Goal: Task Accomplishment & Management: Manage account settings

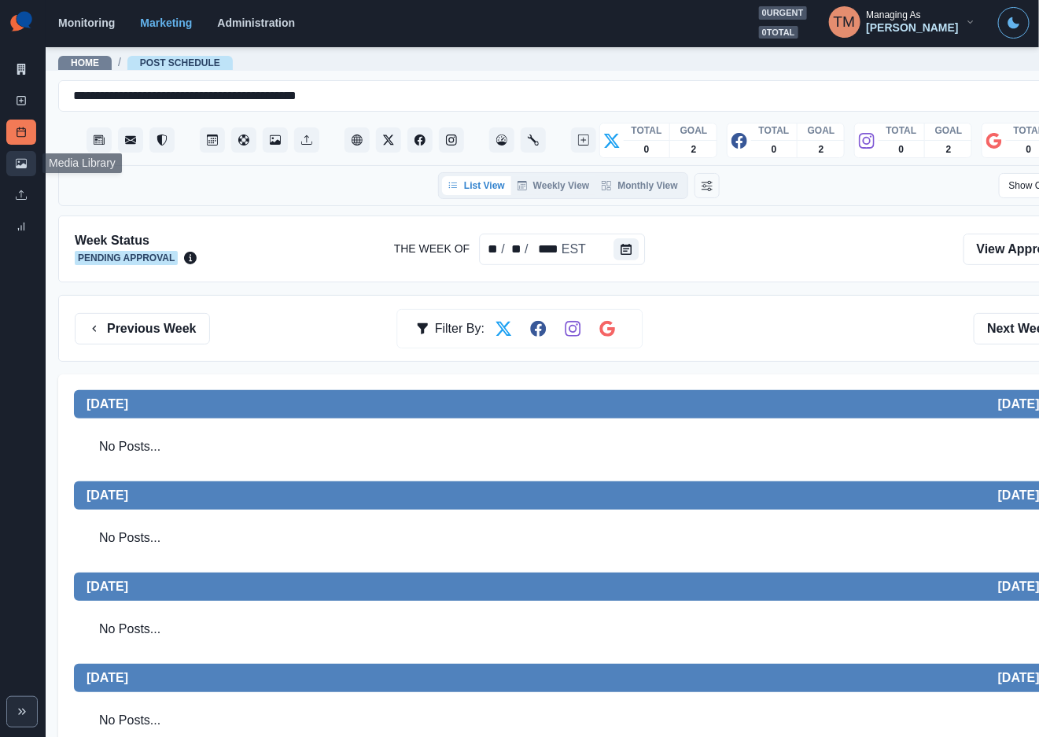
click at [21, 163] on icon at bounding box center [21, 163] width 11 height 11
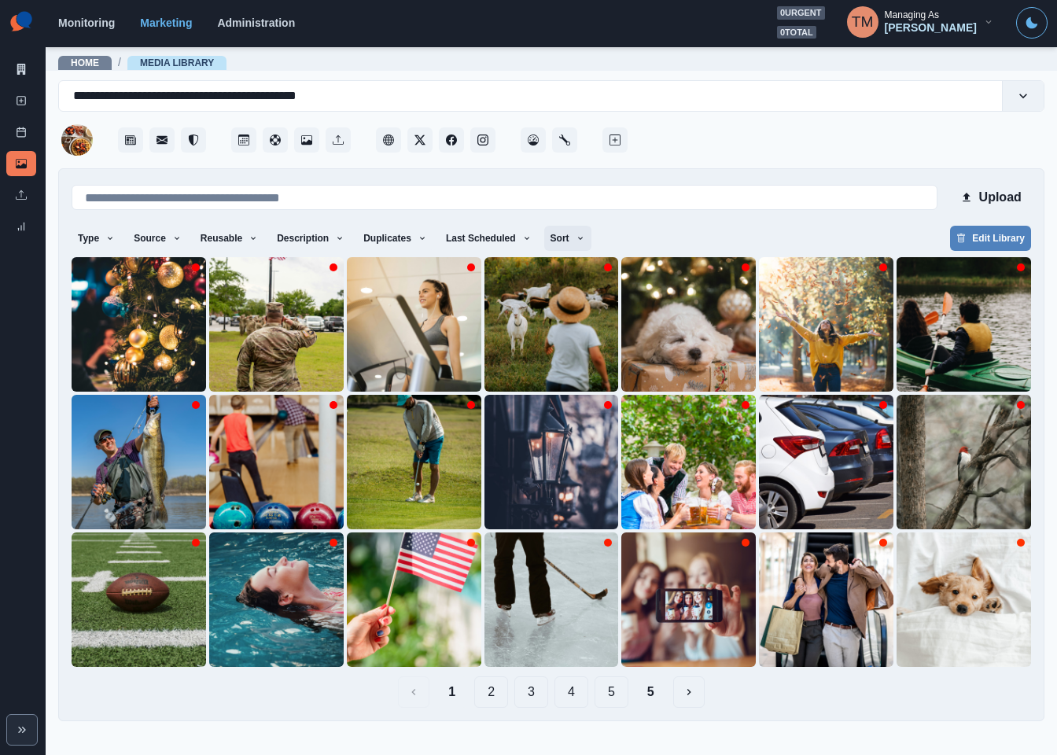
click at [578, 238] on icon "button" at bounding box center [580, 238] width 5 height 3
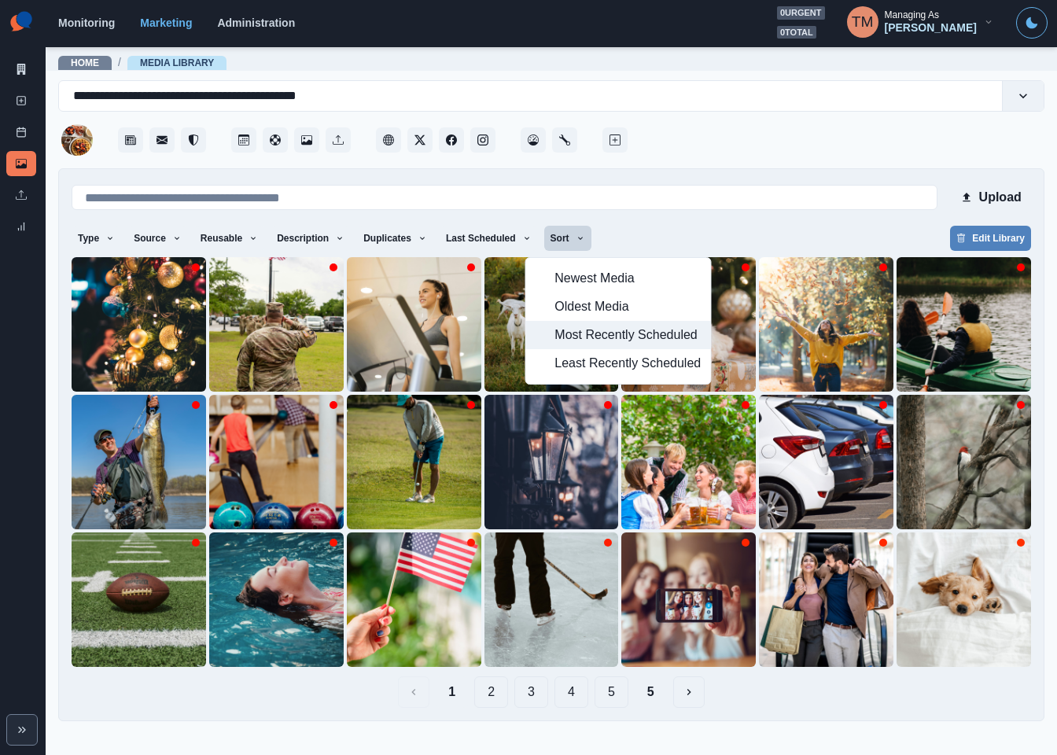
click at [583, 340] on span "Most Recently Scheduled" at bounding box center [627, 335] width 146 height 19
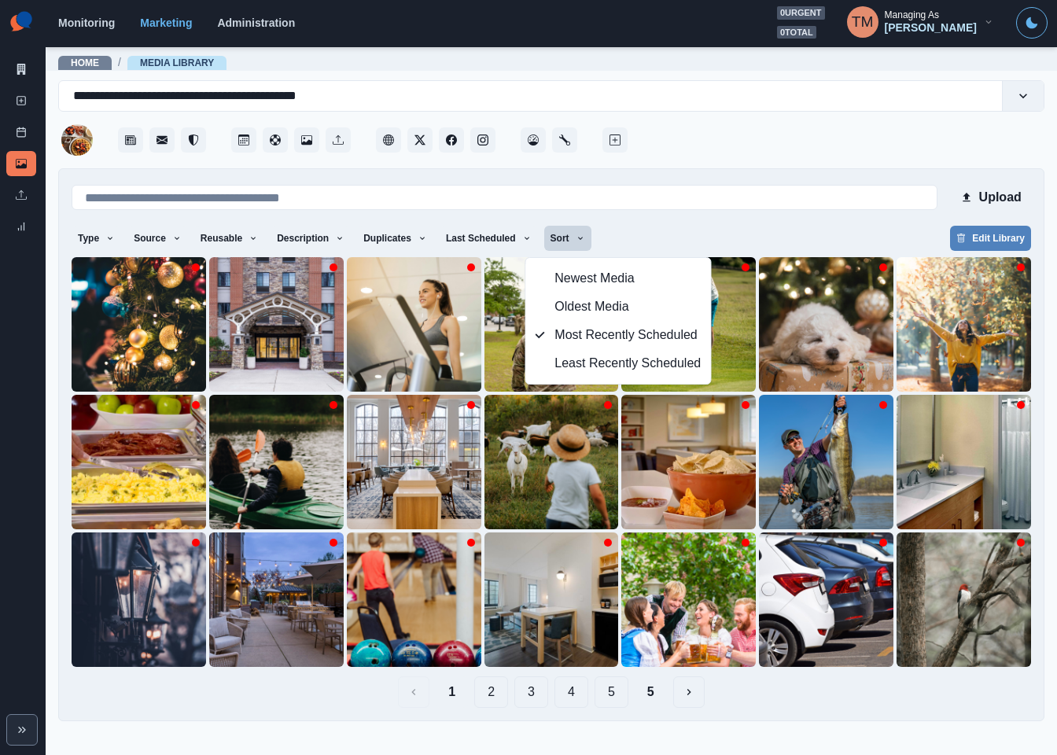
click at [951, 723] on main "**********" at bounding box center [551, 400] width 1011 height 709
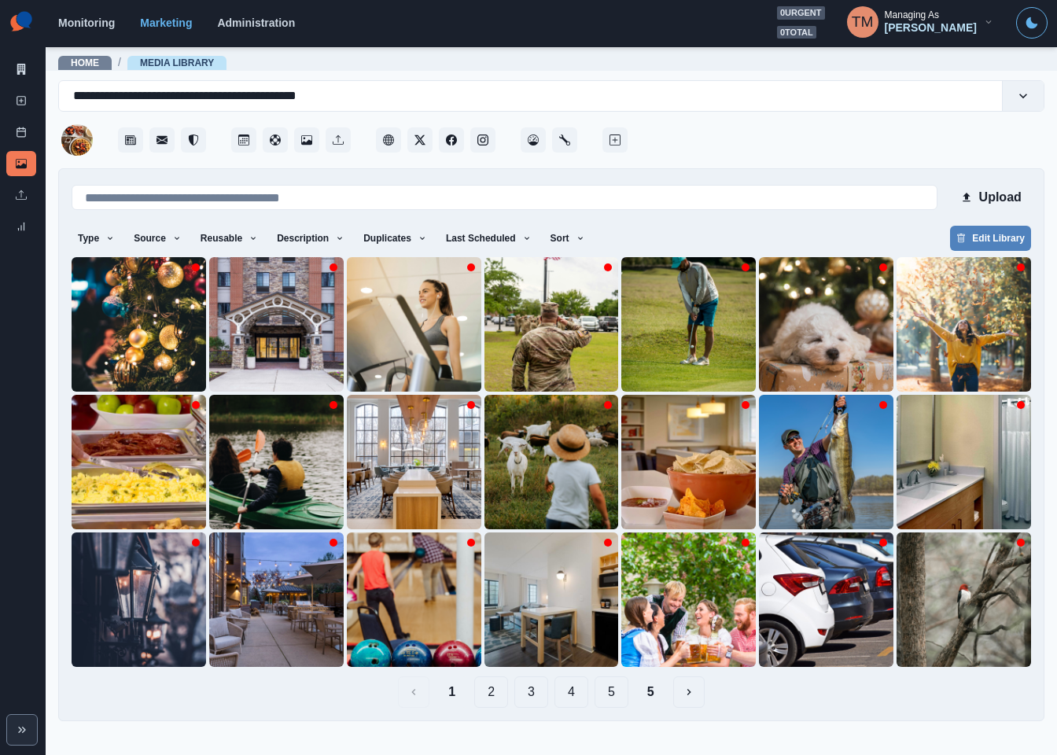
click at [495, 696] on button "2" at bounding box center [491, 691] width 34 height 31
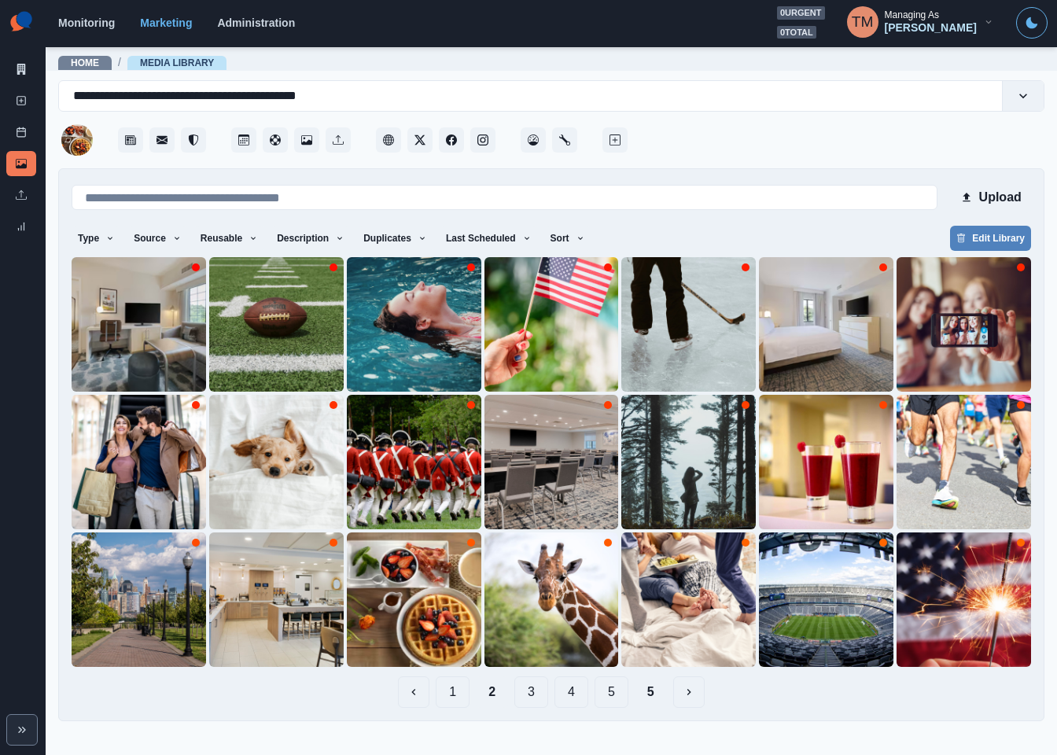
click at [451, 694] on button "1" at bounding box center [453, 691] width 34 height 31
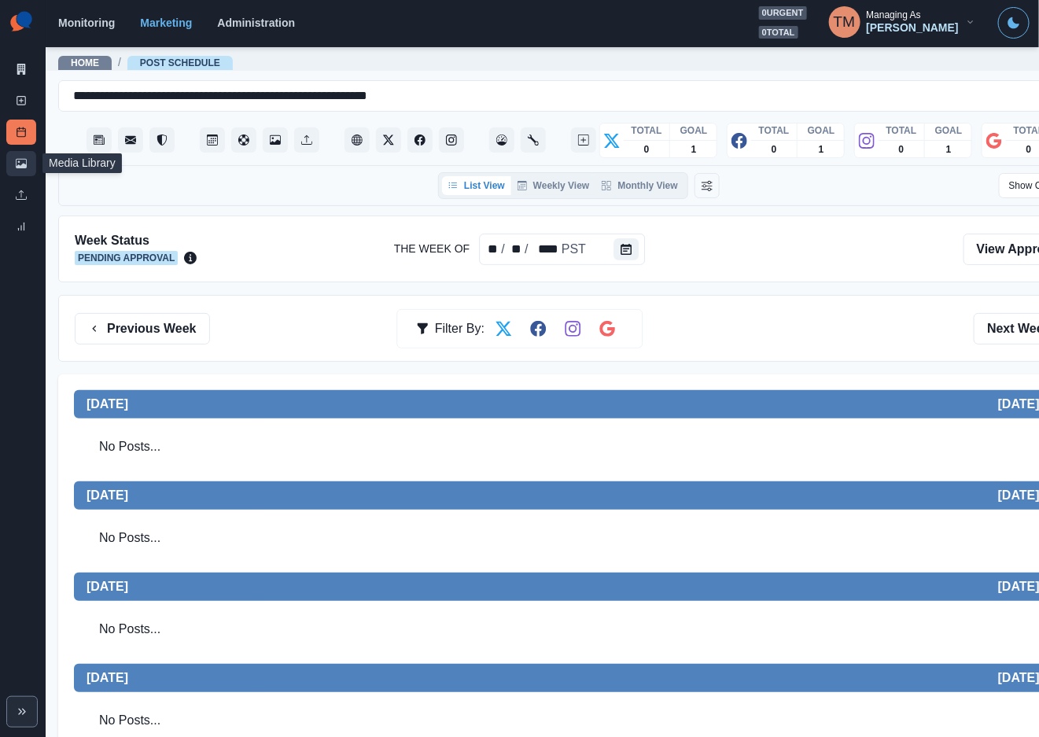
click at [14, 168] on link "Media Library" at bounding box center [21, 163] width 30 height 25
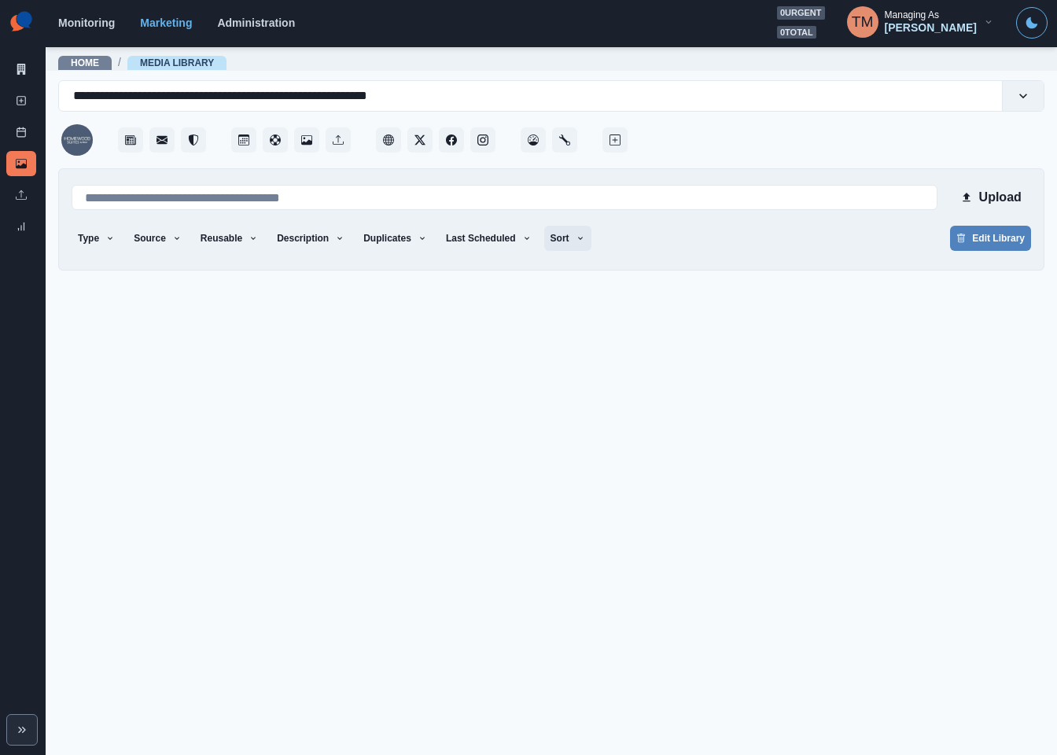
click at [550, 239] on button "Sort" at bounding box center [567, 238] width 47 height 25
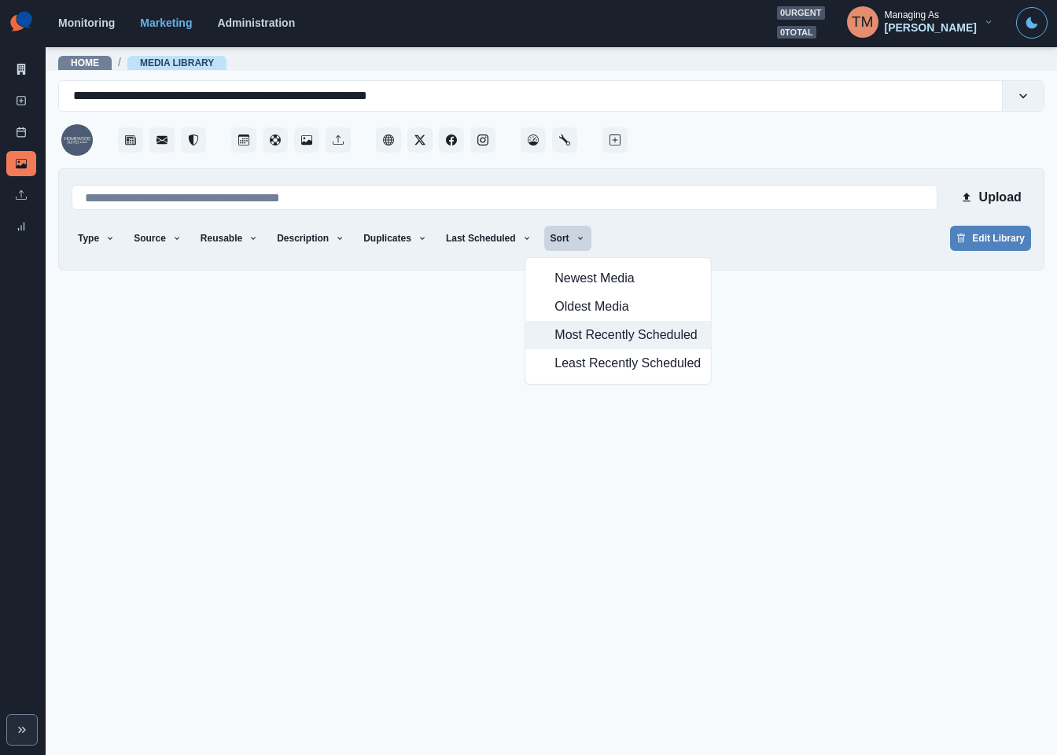
click at [579, 340] on span "Most Recently Scheduled" at bounding box center [627, 335] width 146 height 19
click at [804, 243] on div "Type Any Image Video Source Any Upload Social Manager Found: Instagram Found: G…" at bounding box center [551, 240] width 959 height 28
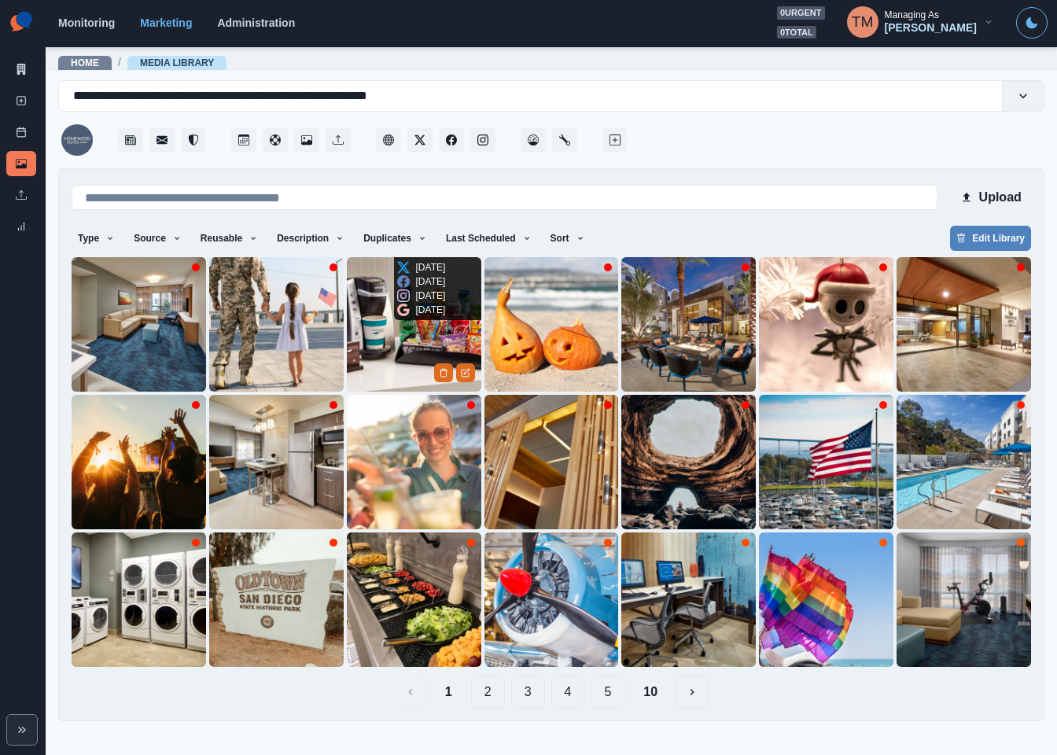
click at [392, 355] on img at bounding box center [414, 324] width 134 height 134
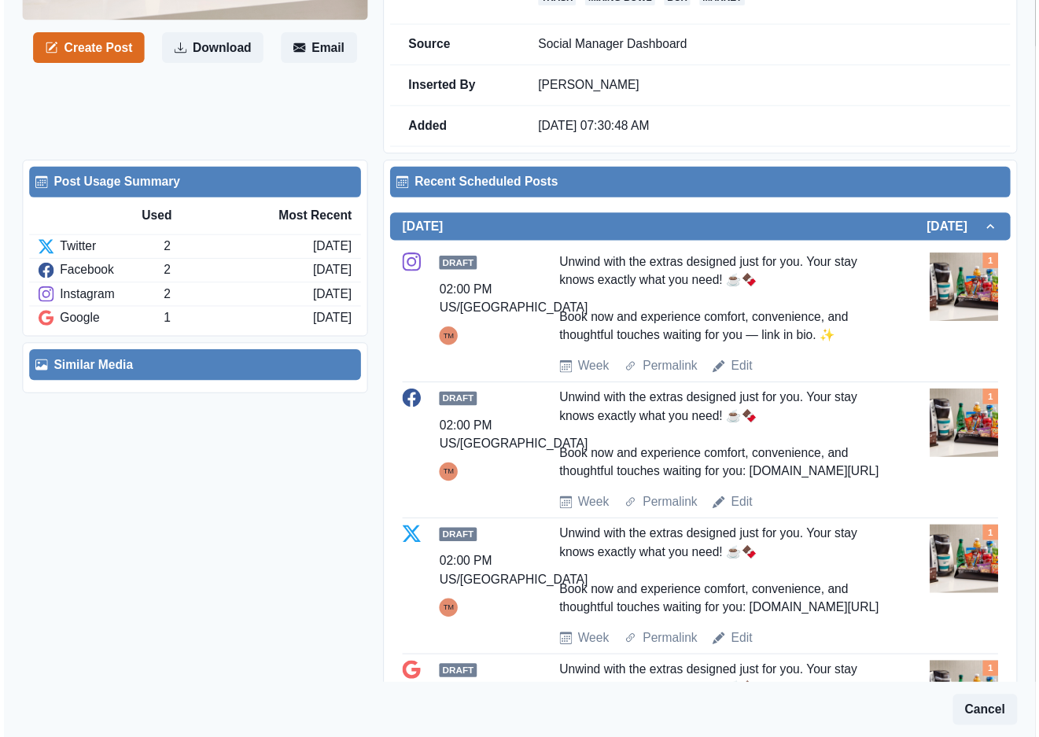
scroll to position [236, 0]
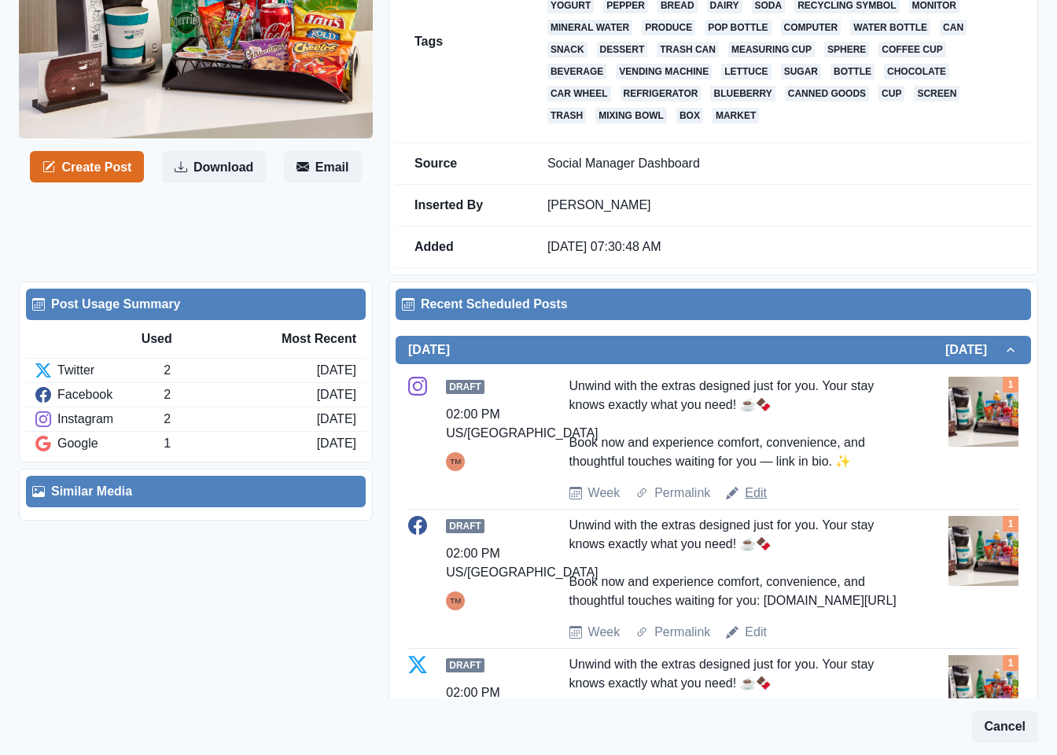
click at [756, 500] on link "Edit" at bounding box center [756, 493] width 22 height 19
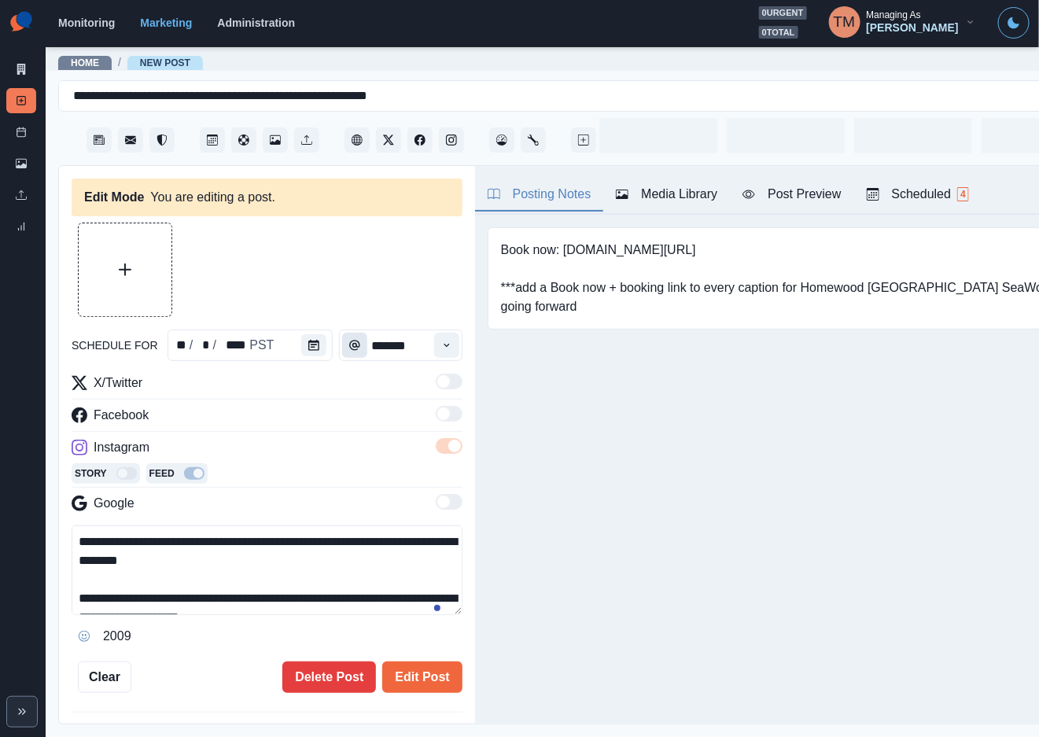
type input "*******"
type textarea "**********"
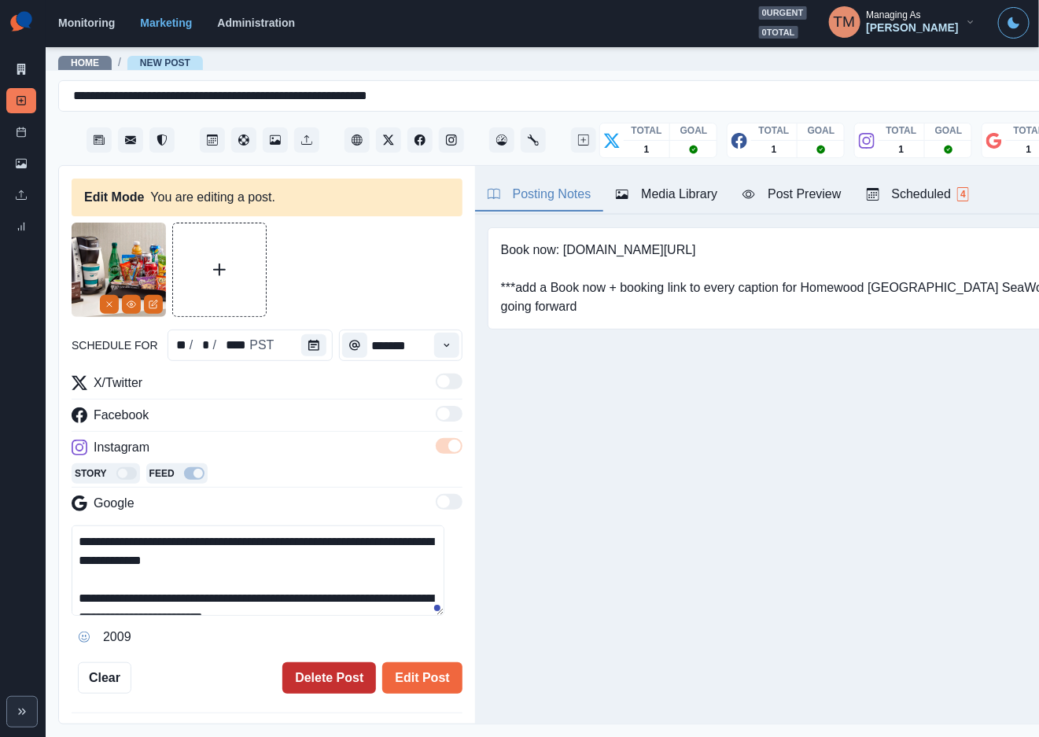
click at [312, 675] on button "Delete Post" at bounding box center [329, 677] width 94 height 31
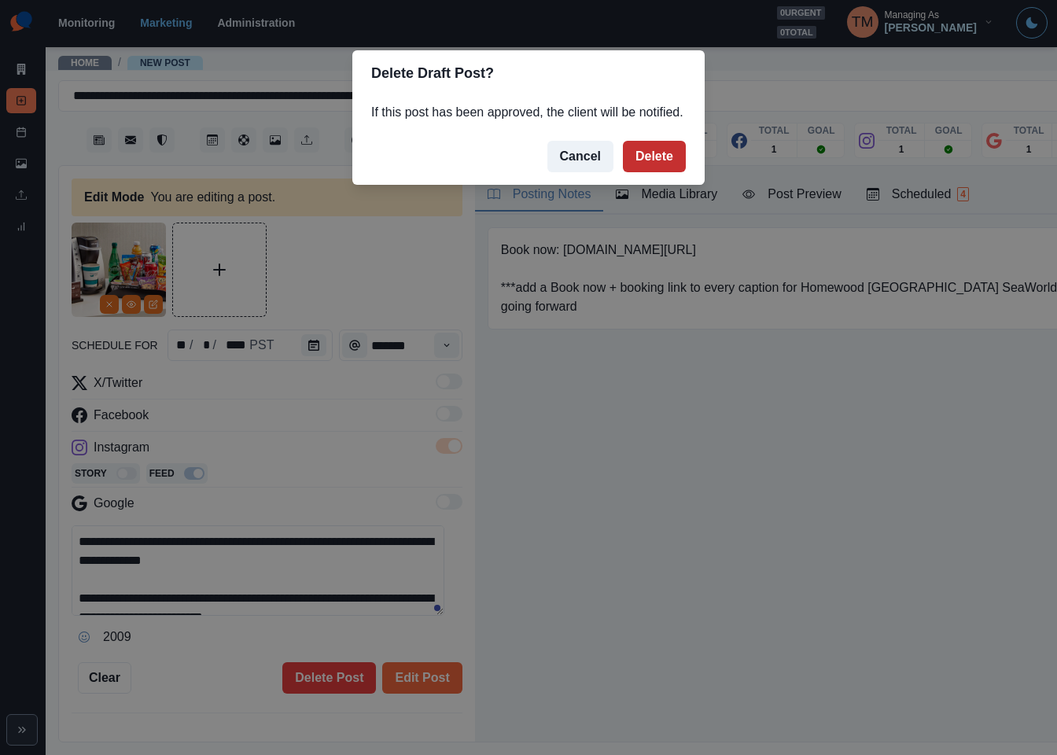
click at [651, 163] on button "Delete" at bounding box center [654, 156] width 63 height 31
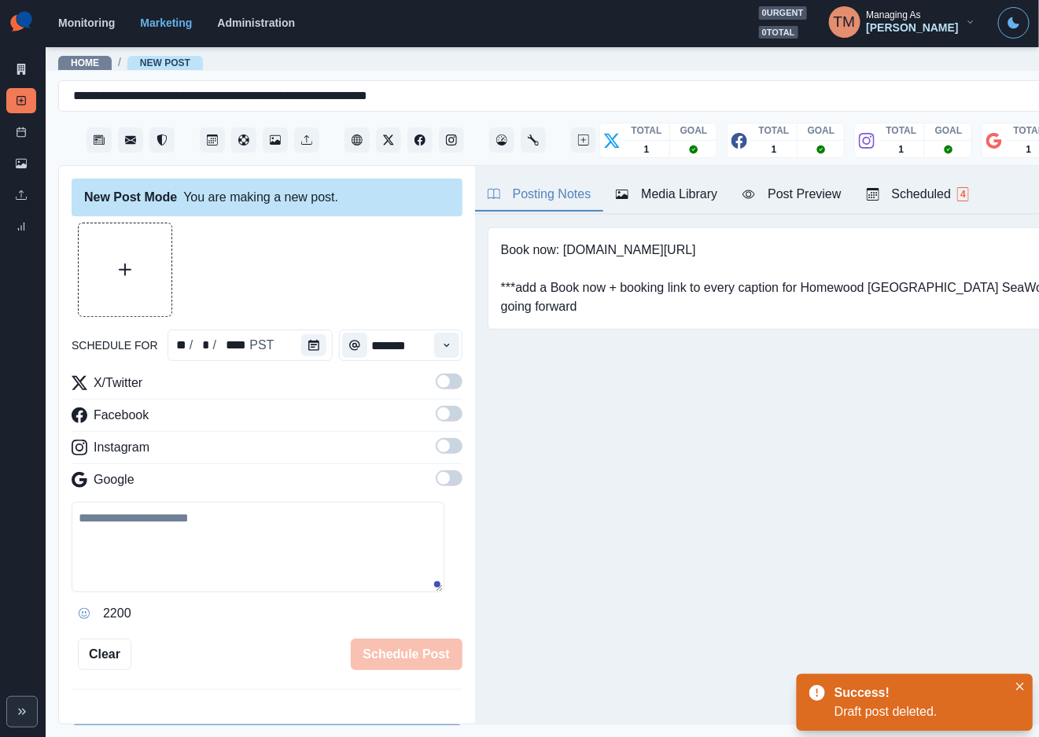
scroll to position [472, 0]
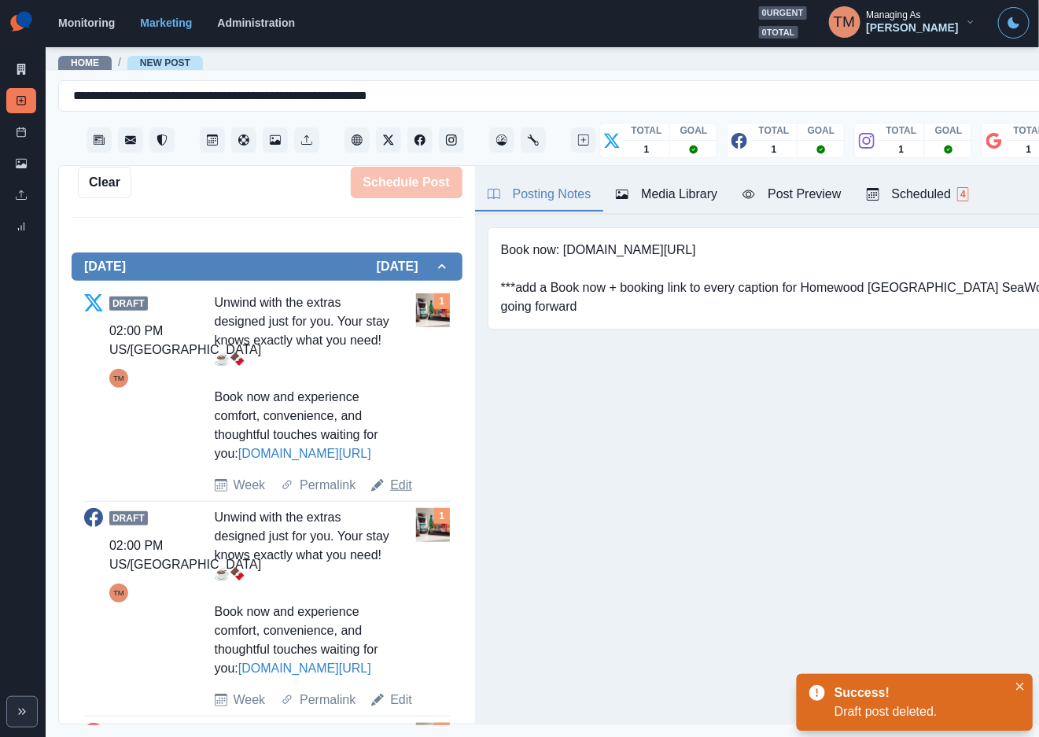
click at [399, 484] on link "Edit" at bounding box center [401, 485] width 22 height 19
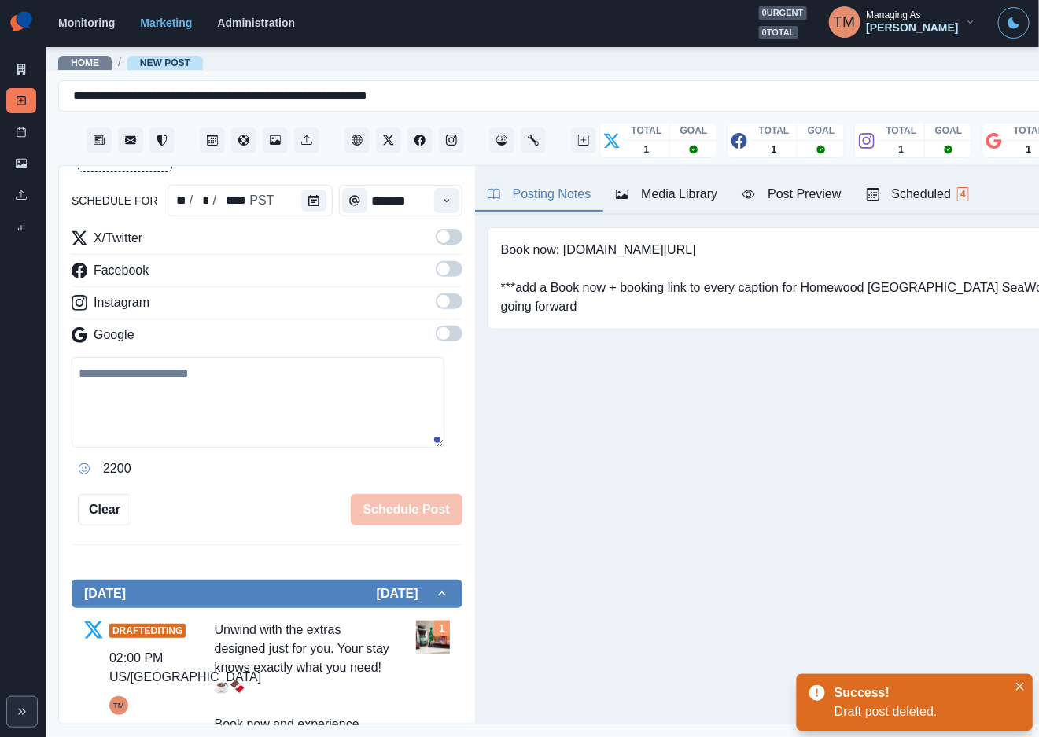
scroll to position [118, 0]
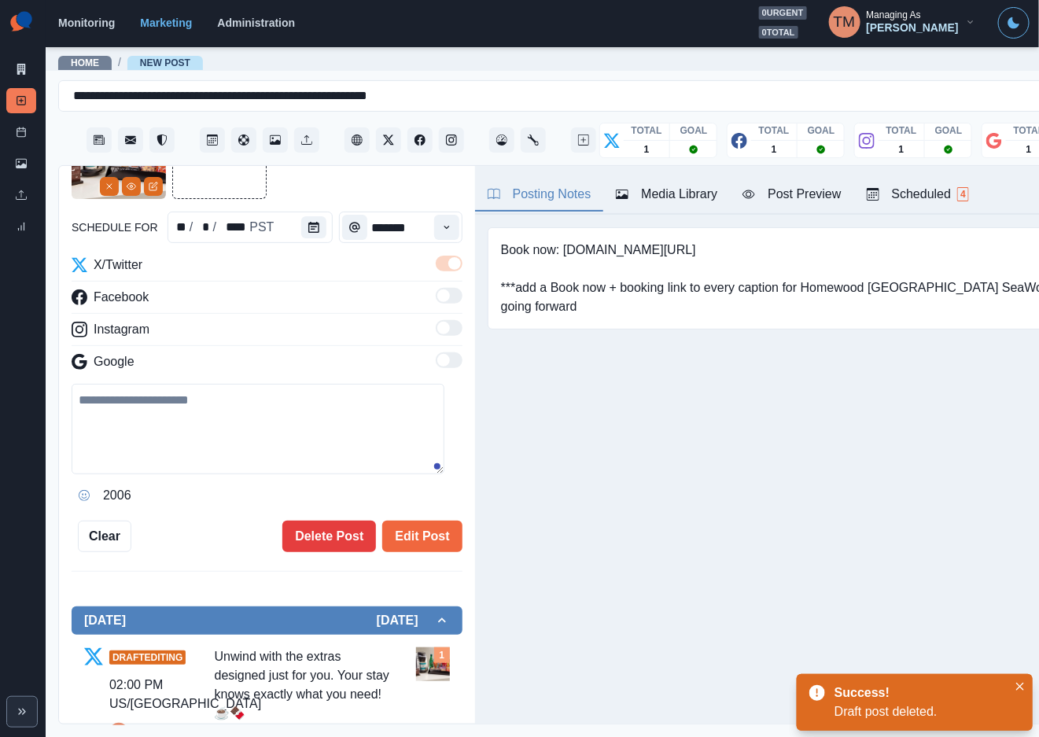
type textarea "**********"
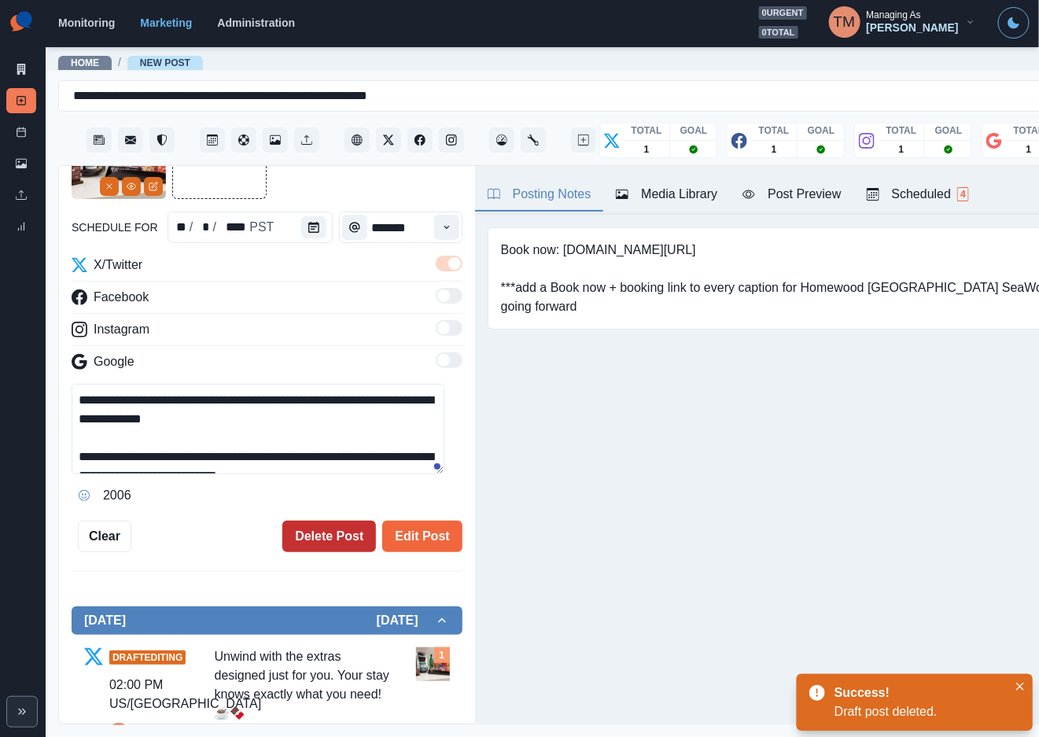
click at [304, 540] on button "Delete Post" at bounding box center [329, 536] width 94 height 31
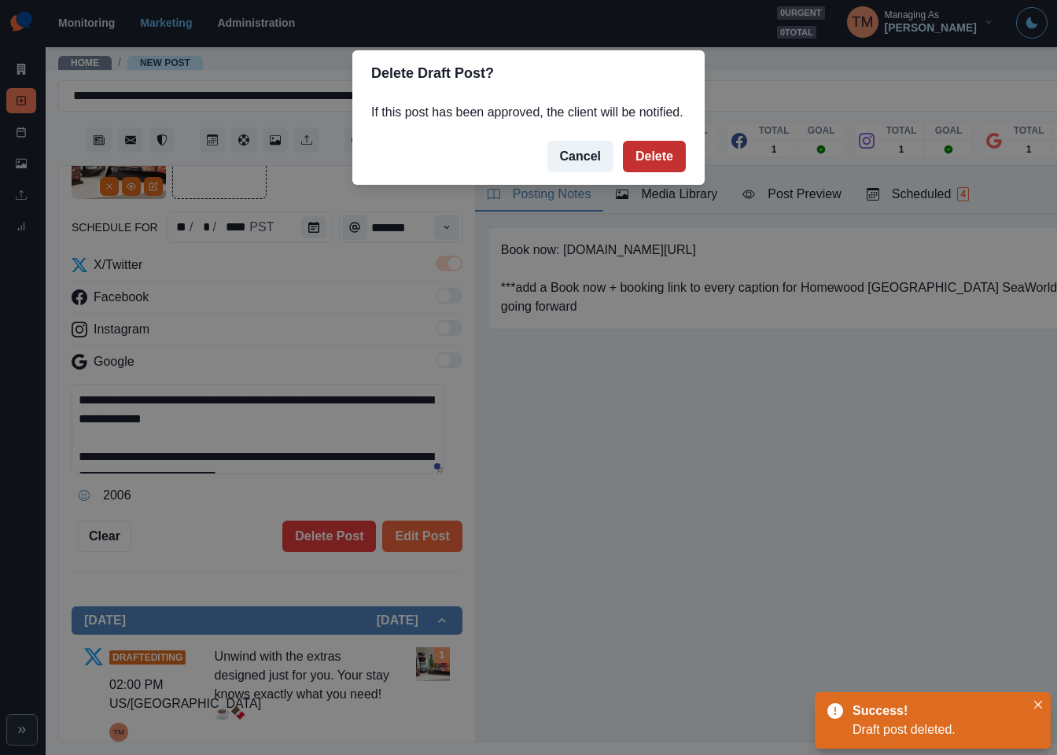
click at [647, 164] on button "Delete" at bounding box center [654, 156] width 63 height 31
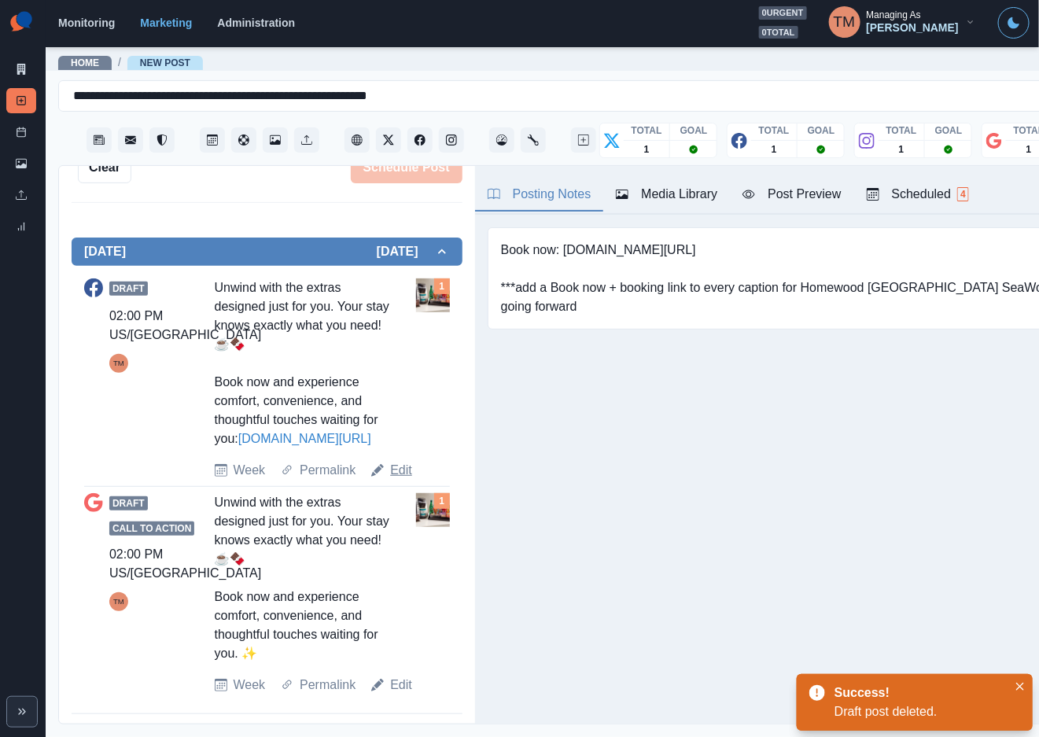
click at [399, 470] on link "Edit" at bounding box center [401, 470] width 22 height 19
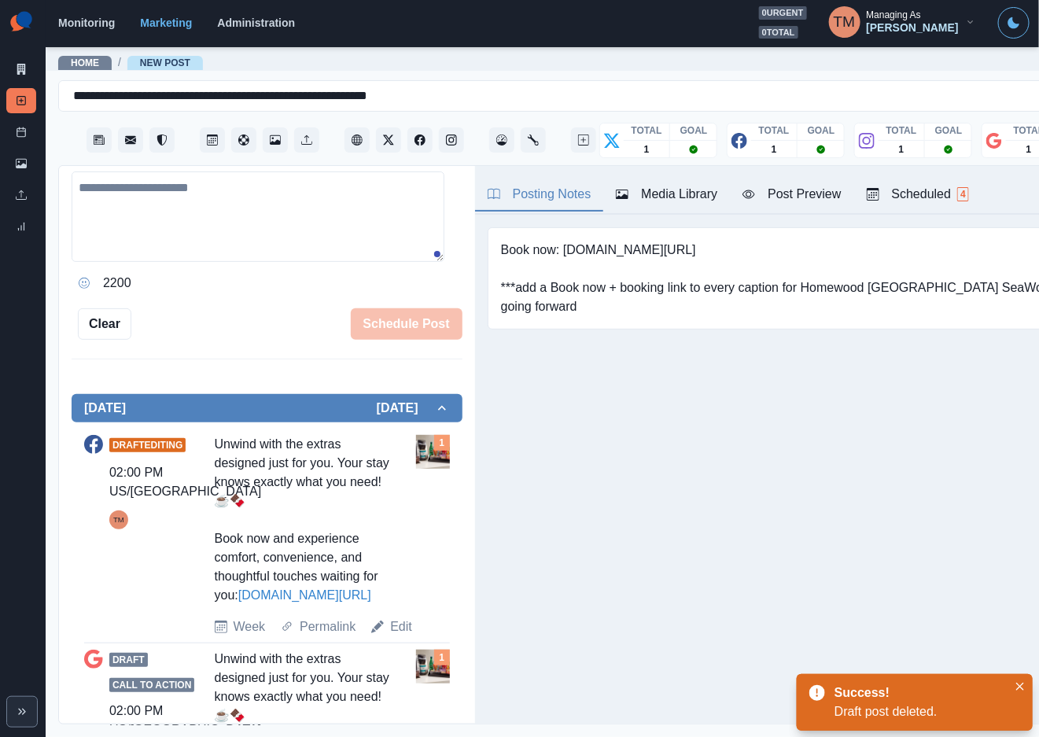
scroll to position [251, 0]
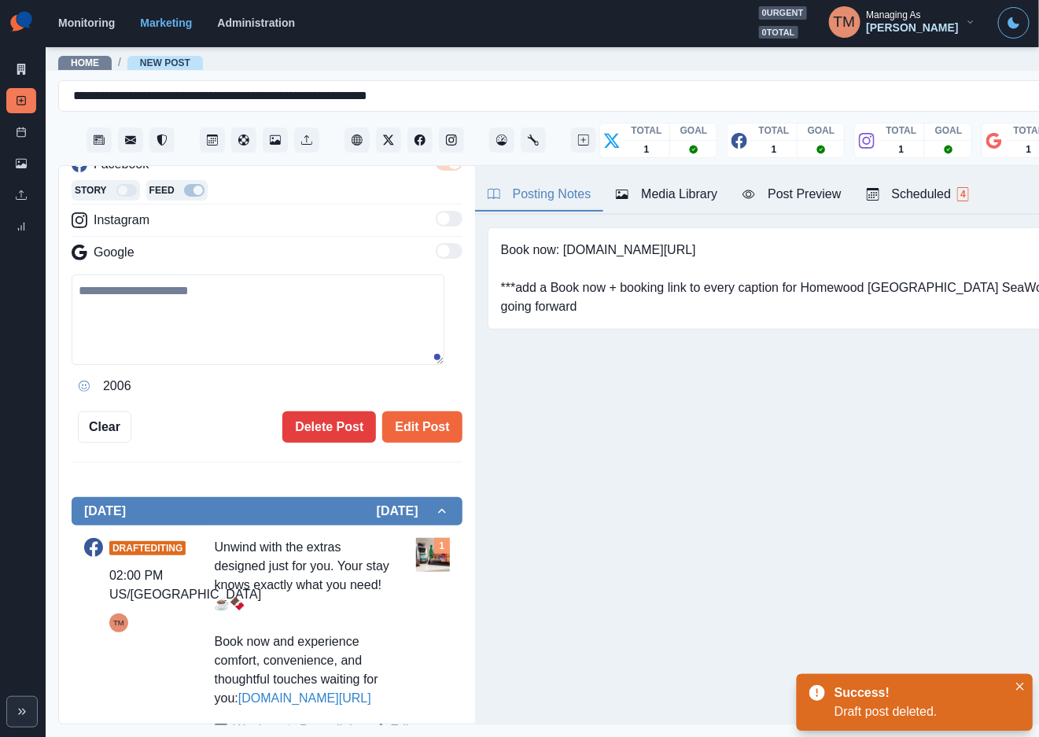
type textarea "**********"
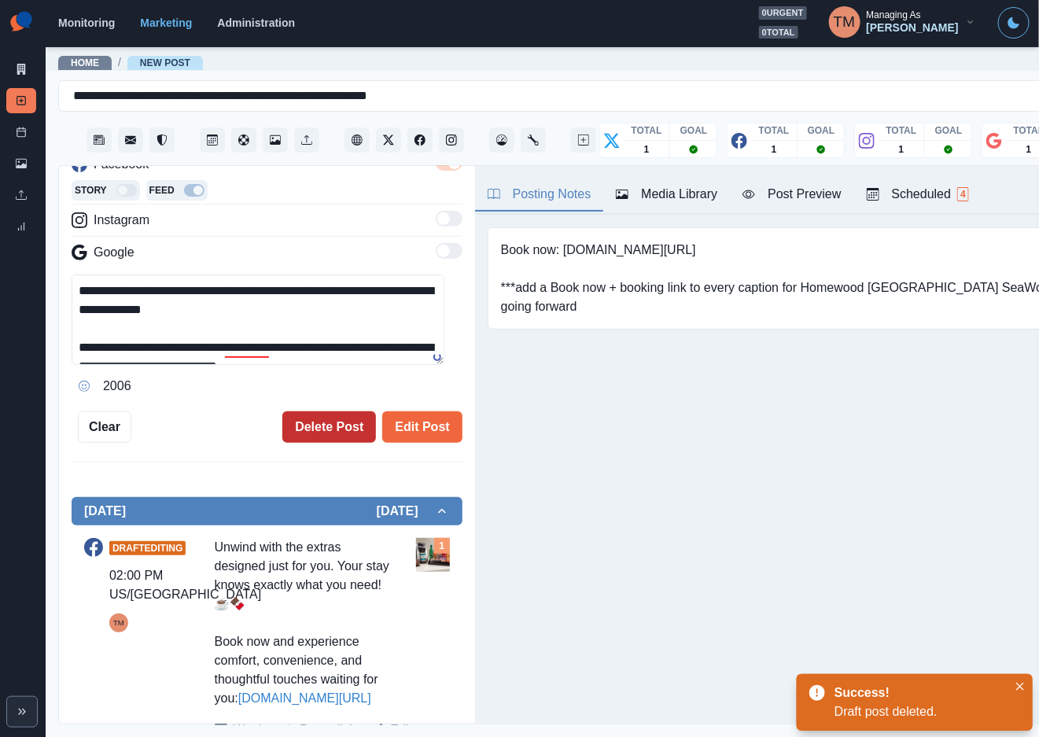
click at [291, 437] on button "Delete Post" at bounding box center [329, 426] width 94 height 31
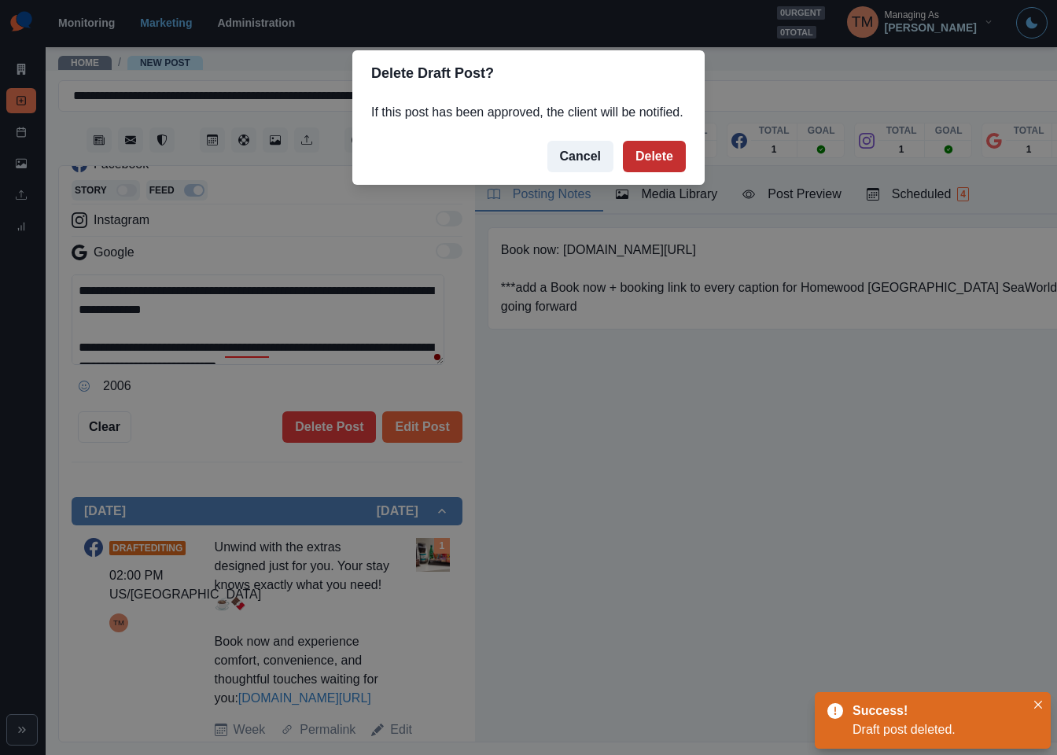
click at [664, 151] on button "Delete" at bounding box center [654, 156] width 63 height 31
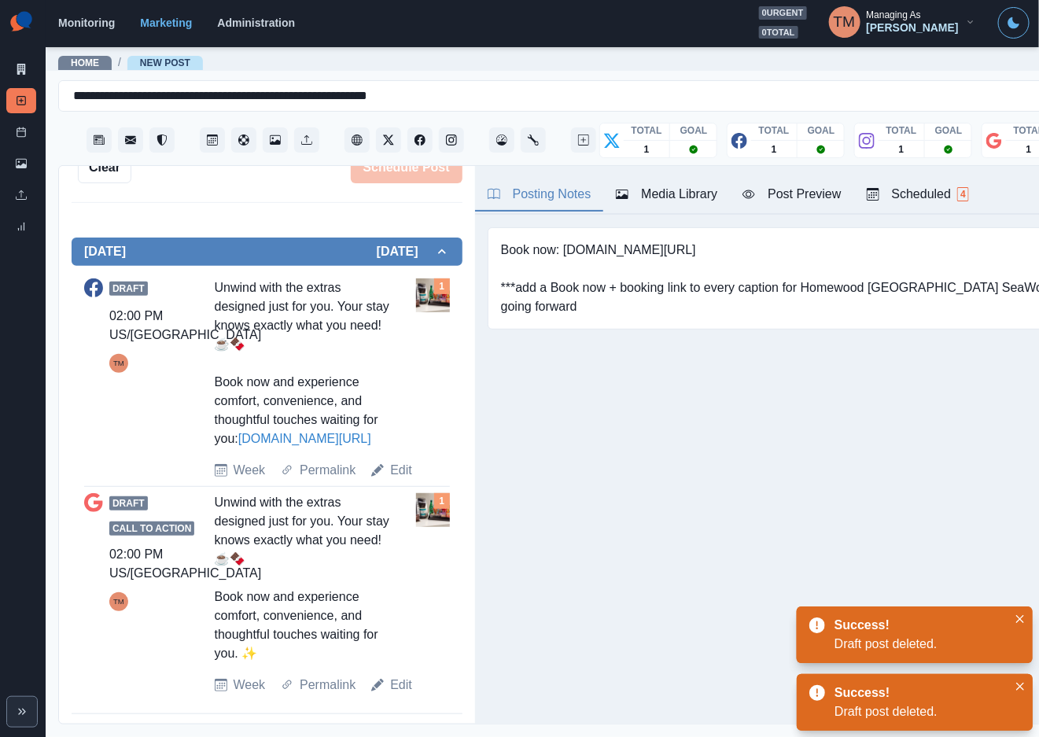
scroll to position [272, 0]
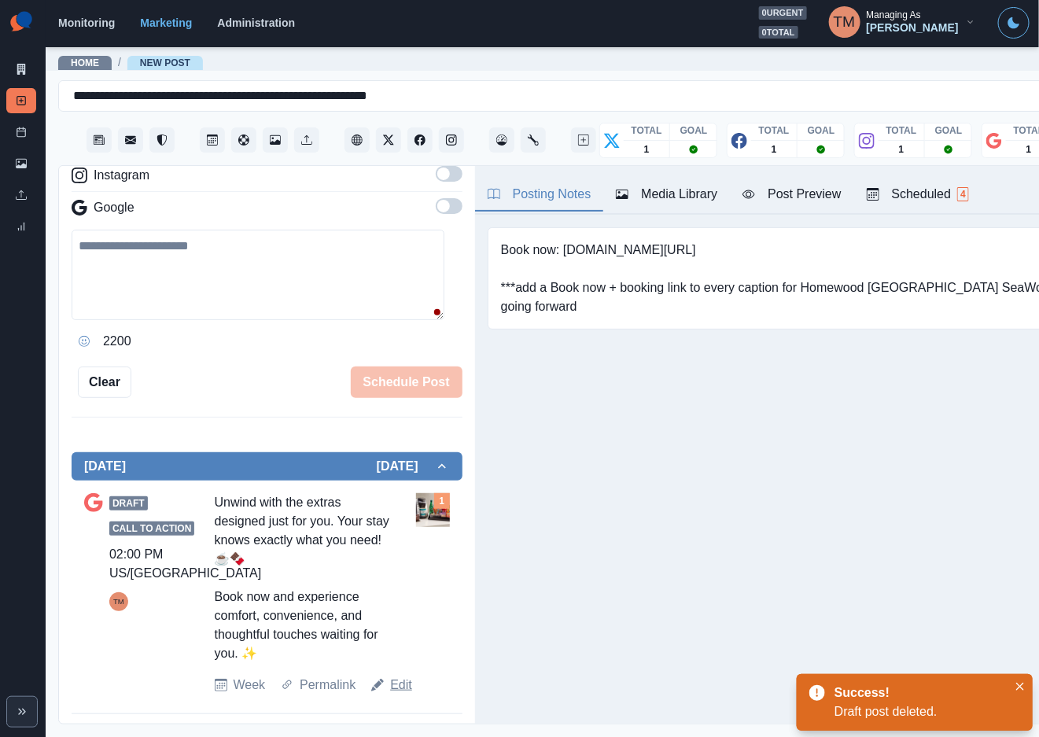
click at [392, 684] on link "Edit" at bounding box center [401, 684] width 22 height 19
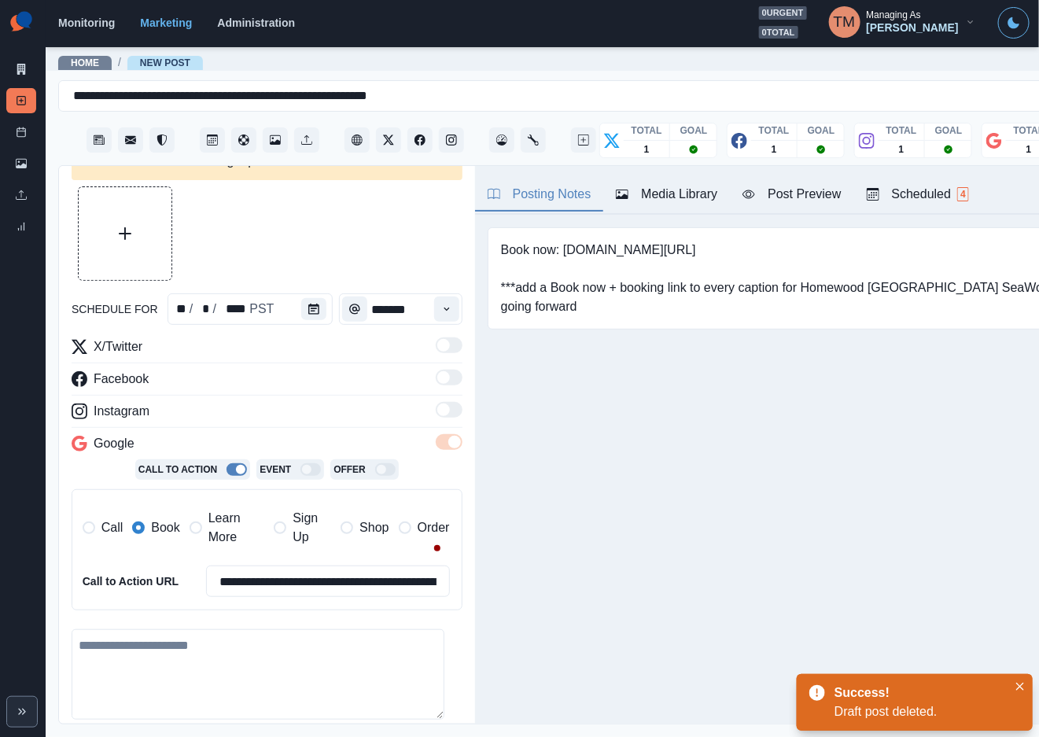
type textarea "**********"
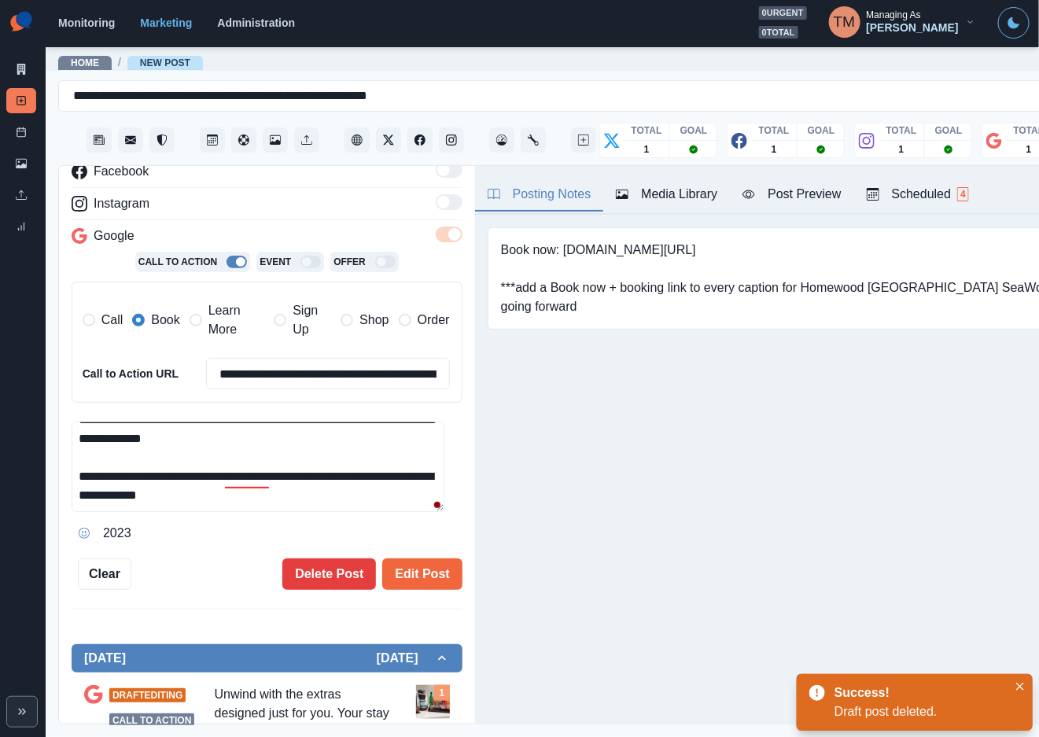
scroll to position [272, 0]
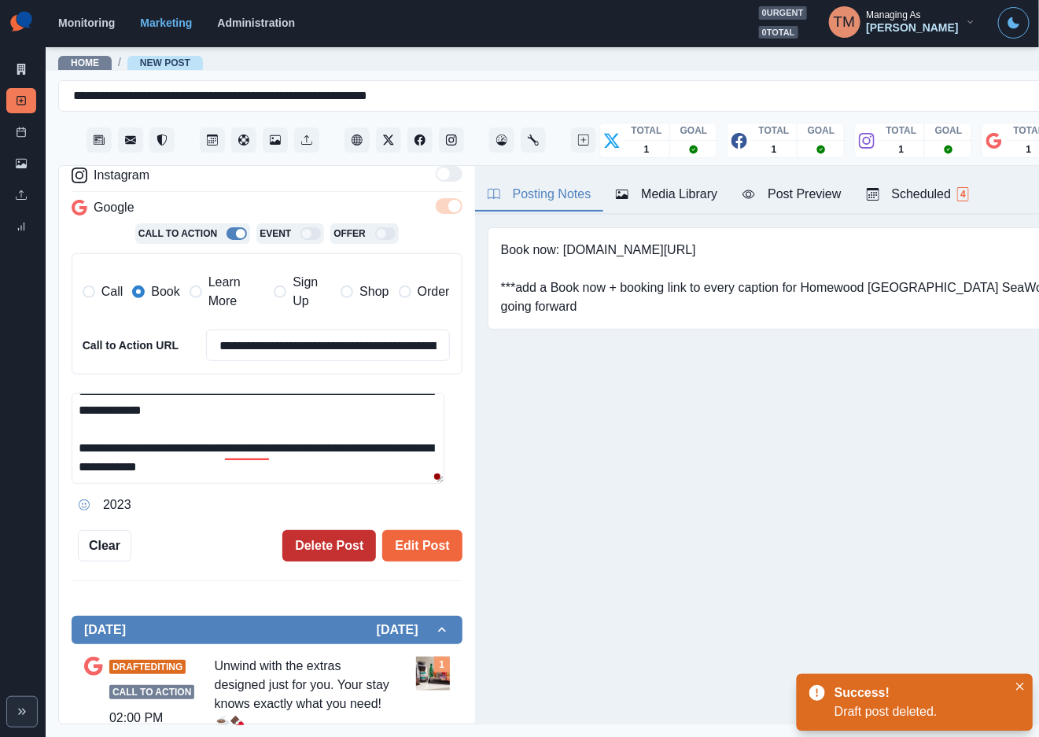
click at [314, 543] on button "Delete Post" at bounding box center [329, 545] width 94 height 31
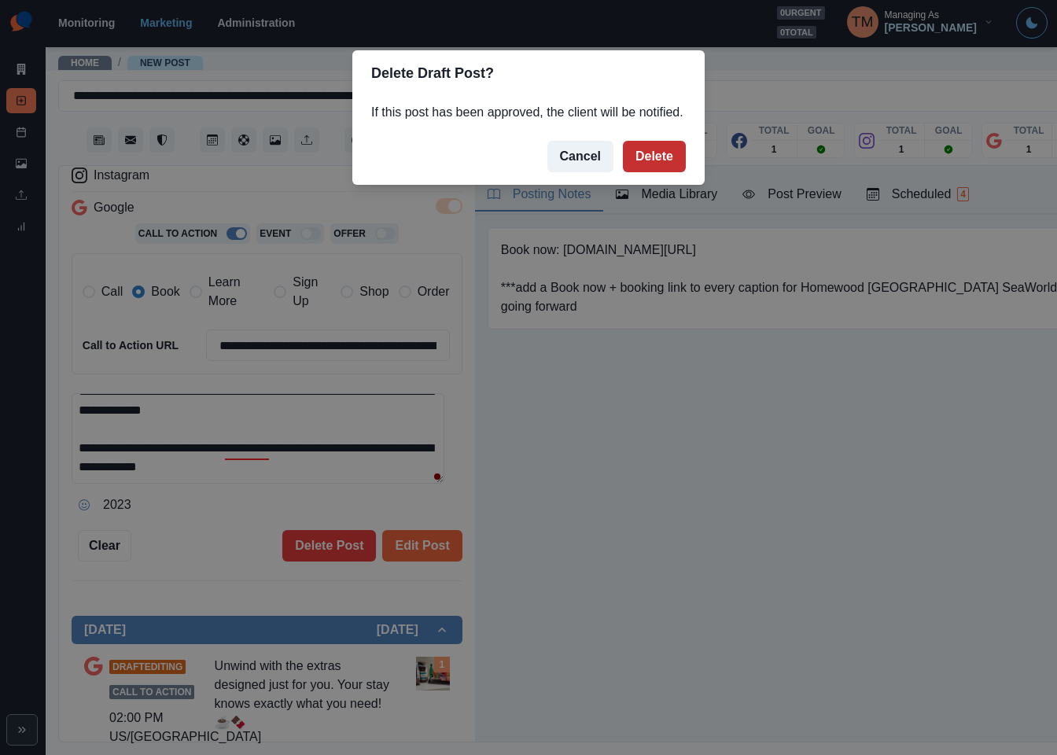
click at [656, 158] on button "Delete" at bounding box center [654, 156] width 63 height 31
